Goal: Task Accomplishment & Management: Manage account settings

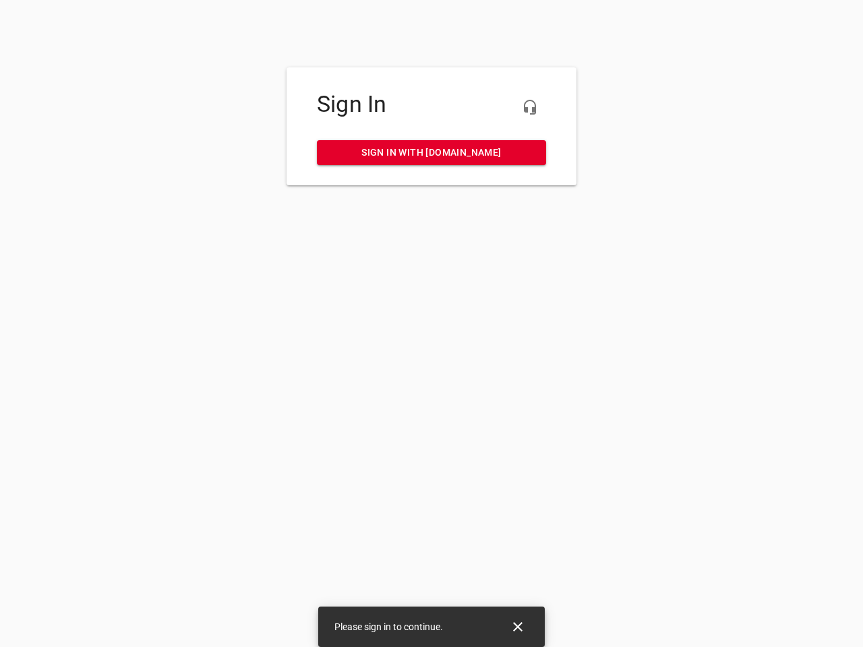
click at [530, 107] on icon "button" at bounding box center [530, 107] width 16 height 16
click at [518, 627] on icon "Close" at bounding box center [517, 626] width 9 height 9
click at [530, 107] on icon "button" at bounding box center [530, 107] width 16 height 16
click at [518, 627] on icon "Close" at bounding box center [517, 626] width 9 height 9
